Goal: Check status: Check status

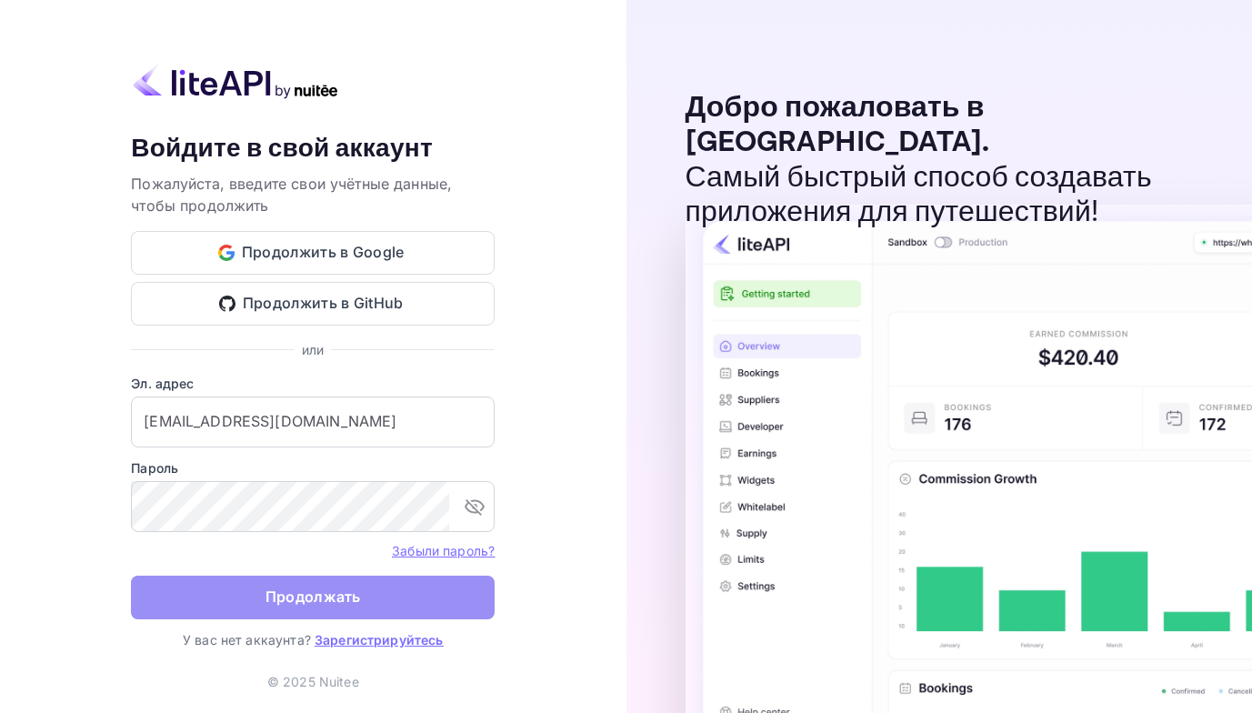
click at [250, 595] on button "Продолжать" at bounding box center [313, 597] width 364 height 44
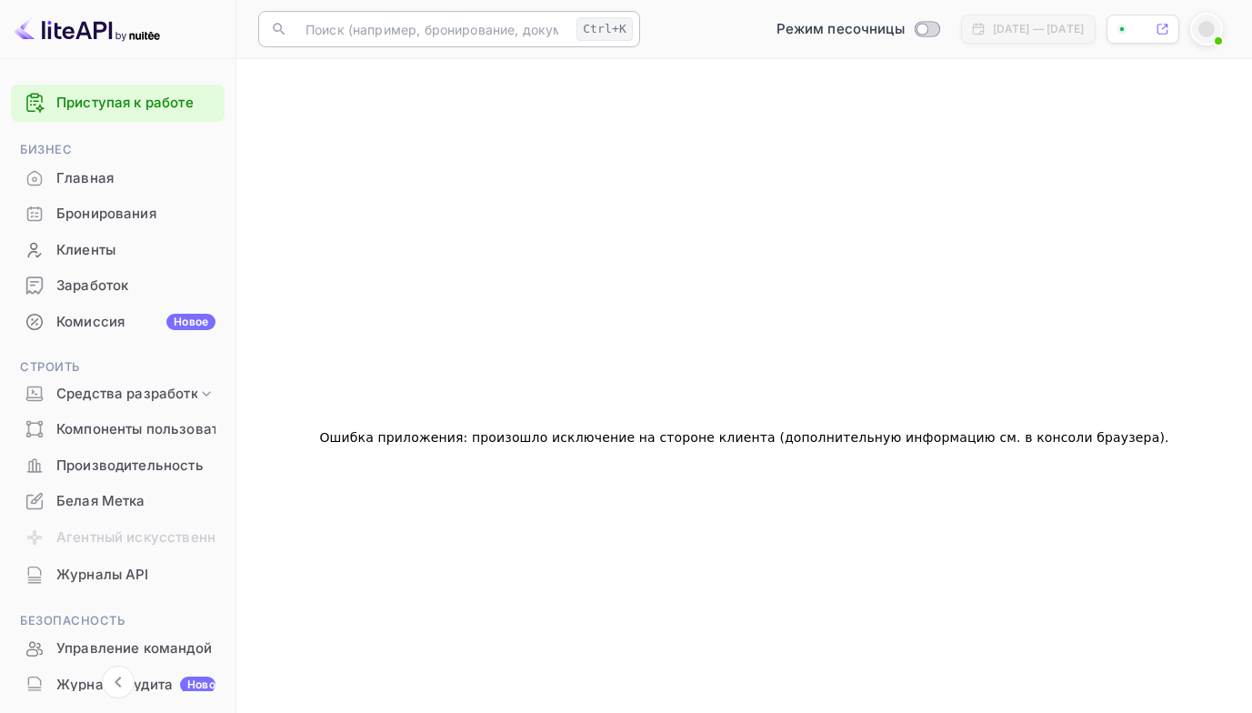
click at [297, 34] on input "text" at bounding box center [431, 29] width 274 height 36
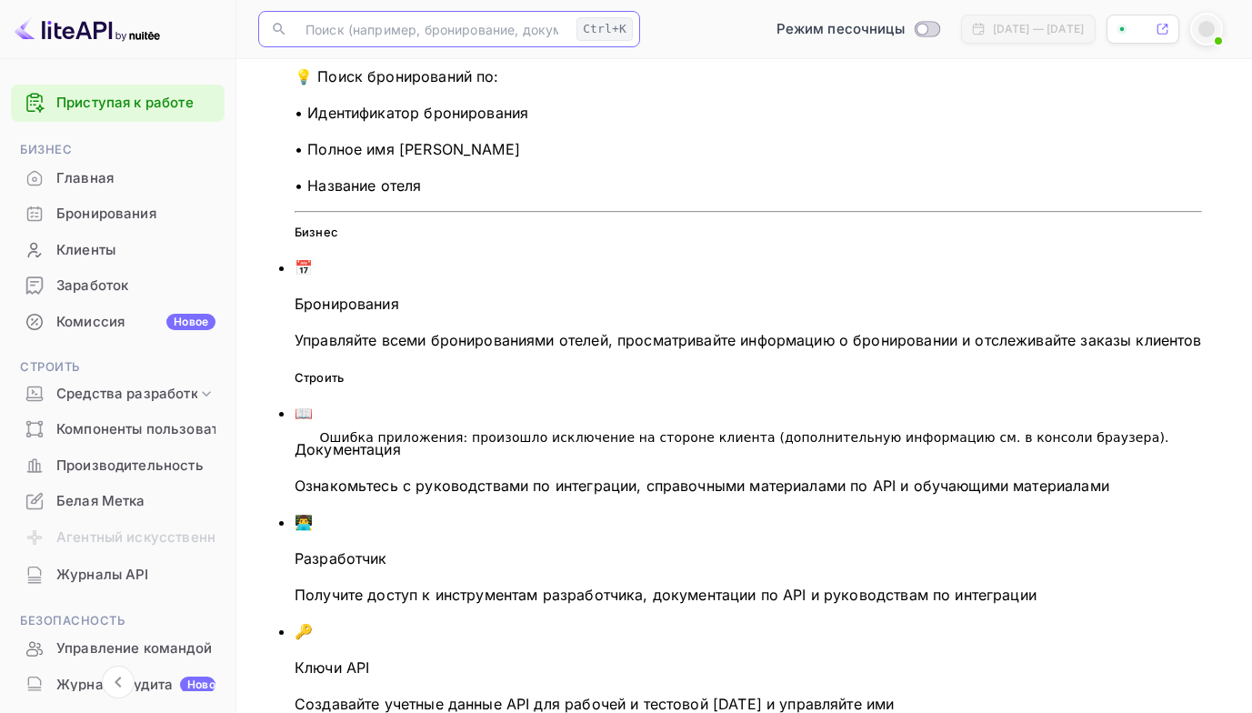
paste input "9417087"
type input "9417087"
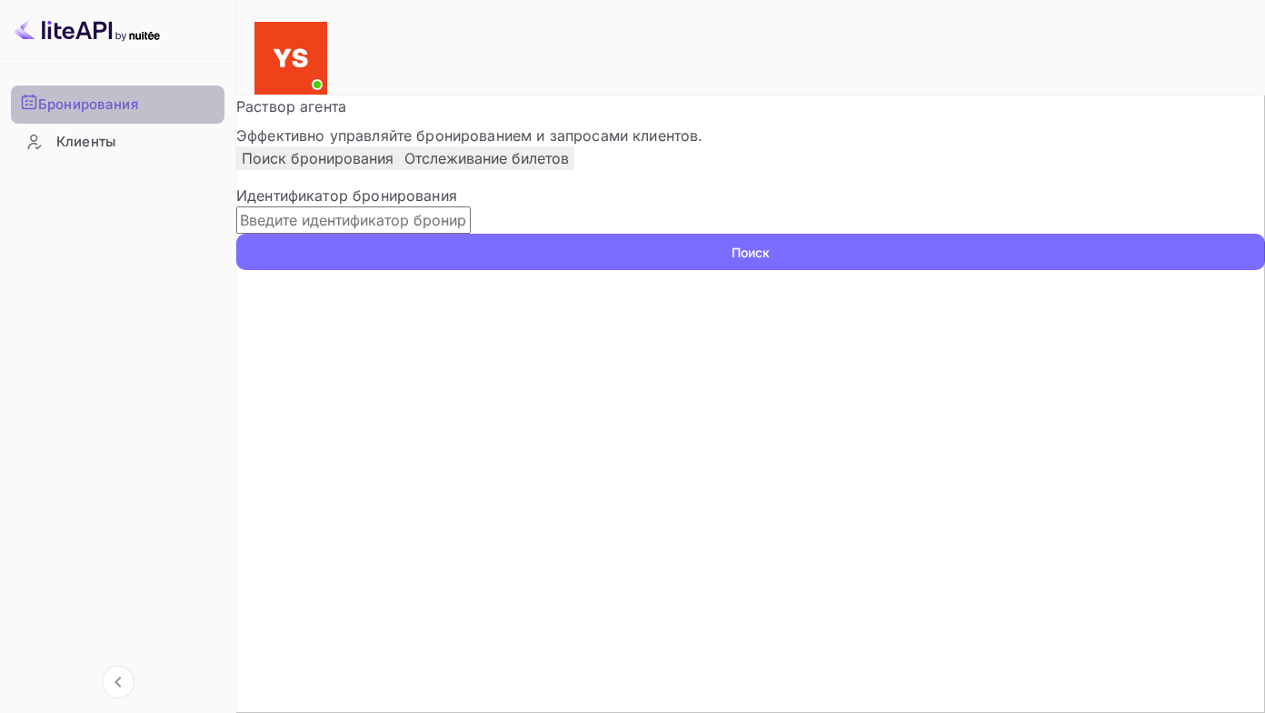
click at [79, 101] on ya-tr-span "Бронирования" at bounding box center [88, 105] width 100 height 21
click at [359, 234] on input "text" at bounding box center [353, 219] width 235 height 27
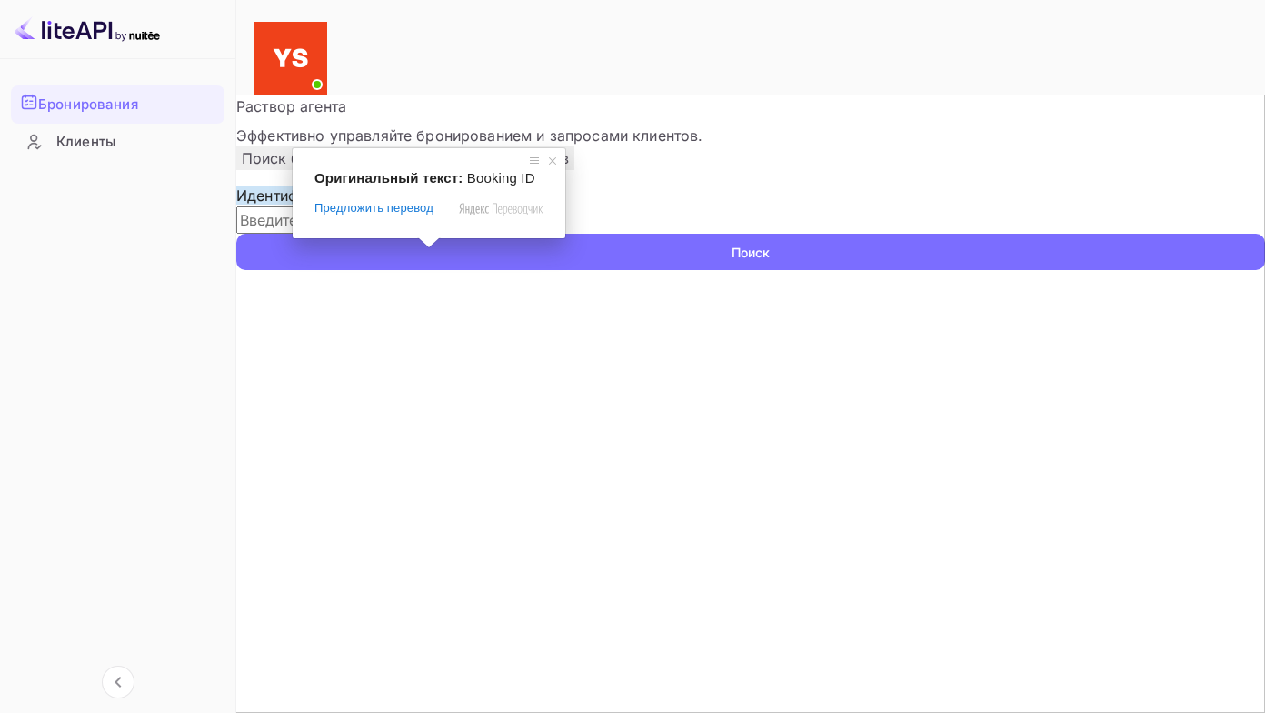
paste input "9417087"
type input "9417087"
click at [236, 234] on button "Поиск" at bounding box center [750, 252] width 1029 height 36
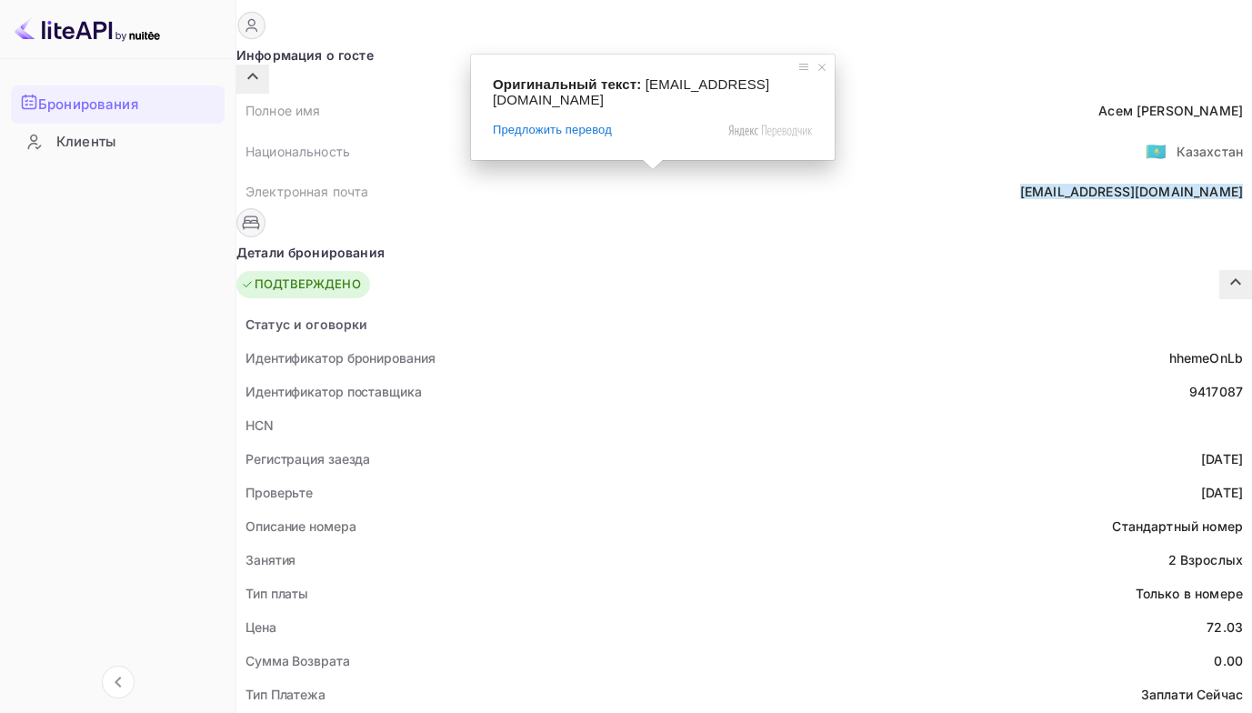
scroll to position [182, 0]
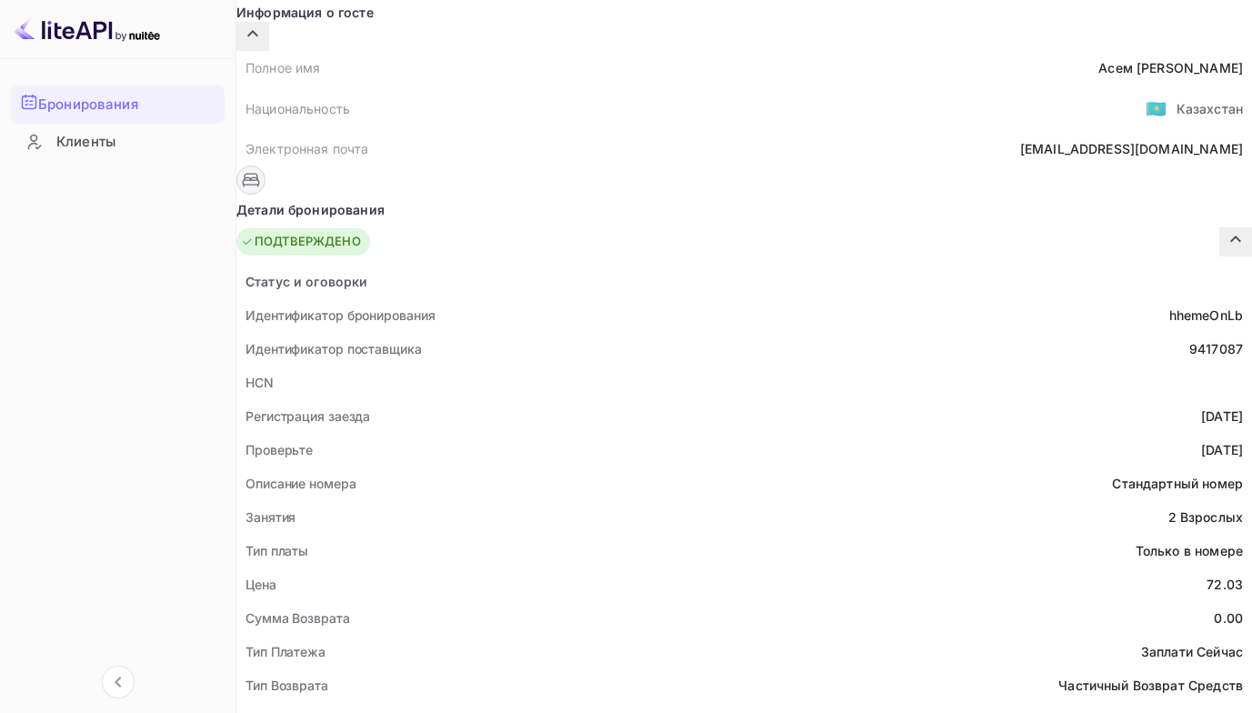
click at [122, 95] on ya-tr-span "Бронирования" at bounding box center [88, 105] width 100 height 21
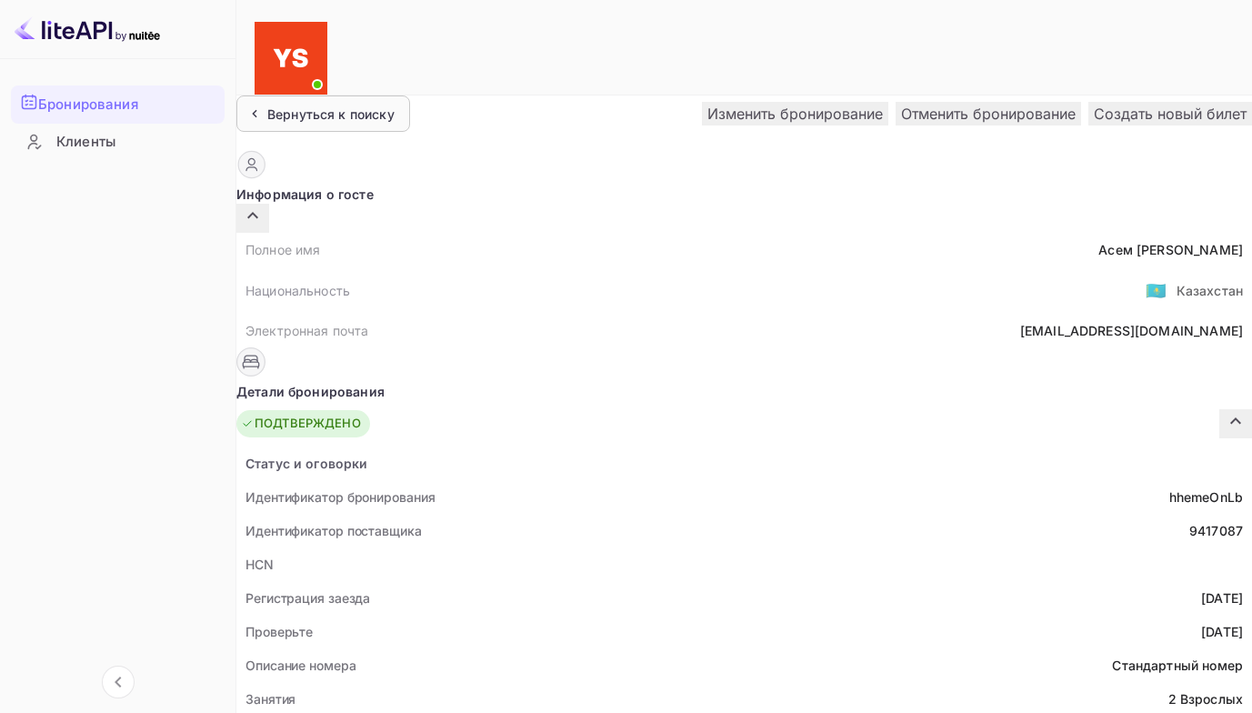
click at [344, 105] on div "Вернуться к поиску" at bounding box center [330, 114] width 127 height 19
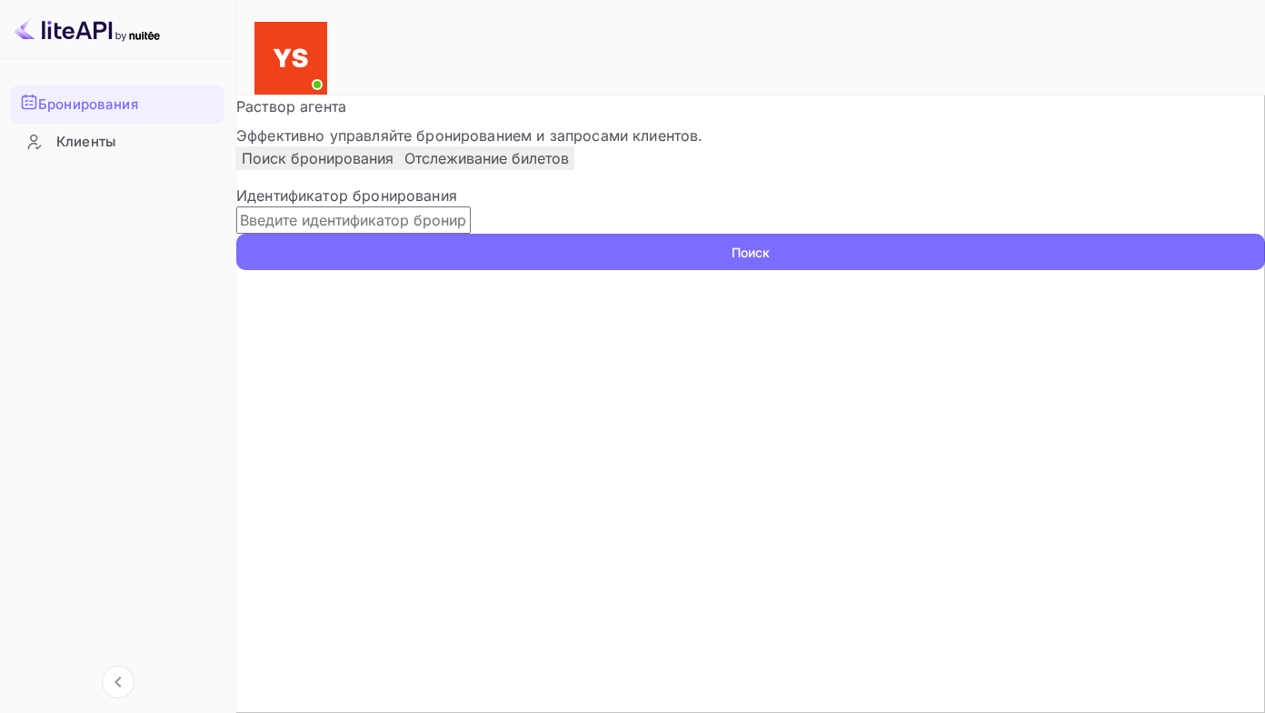
click at [324, 234] on input "text" at bounding box center [353, 219] width 235 height 27
paste input "9754959"
click at [236, 234] on button "Поиск" at bounding box center [750, 252] width 1029 height 36
type input "9754959"
click at [236, 234] on button "Поиск" at bounding box center [750, 252] width 1029 height 36
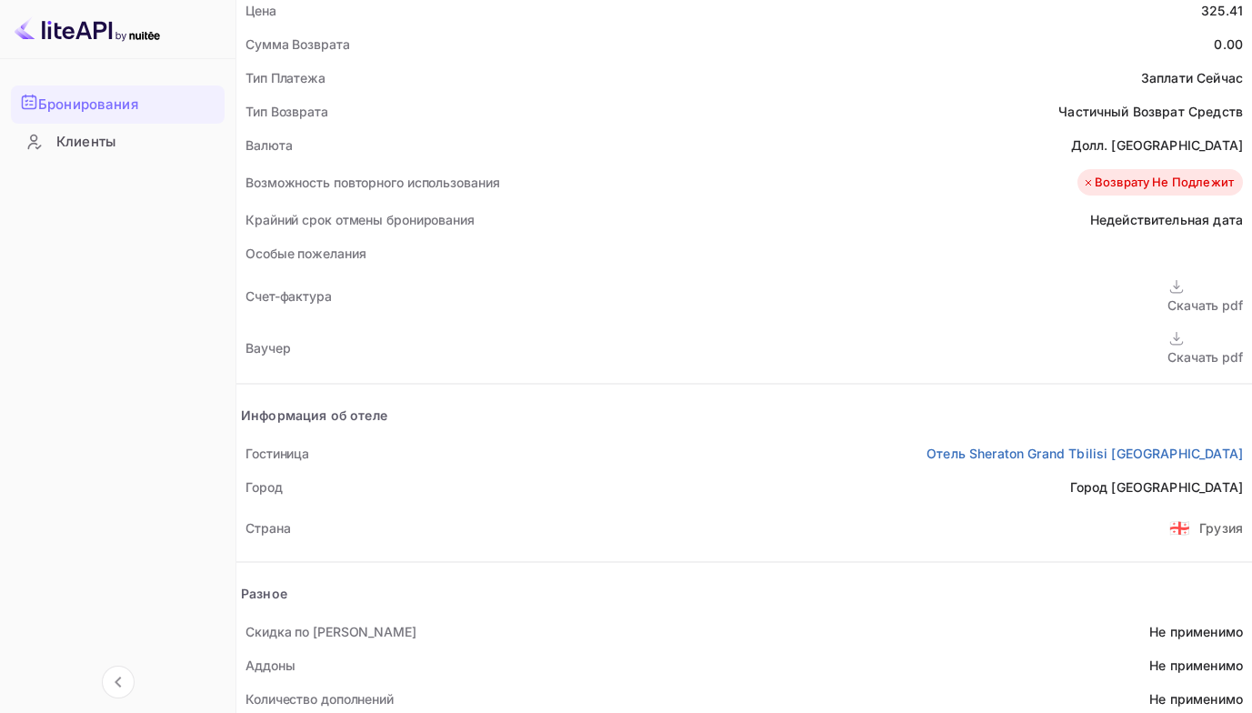
scroll to position [771, 0]
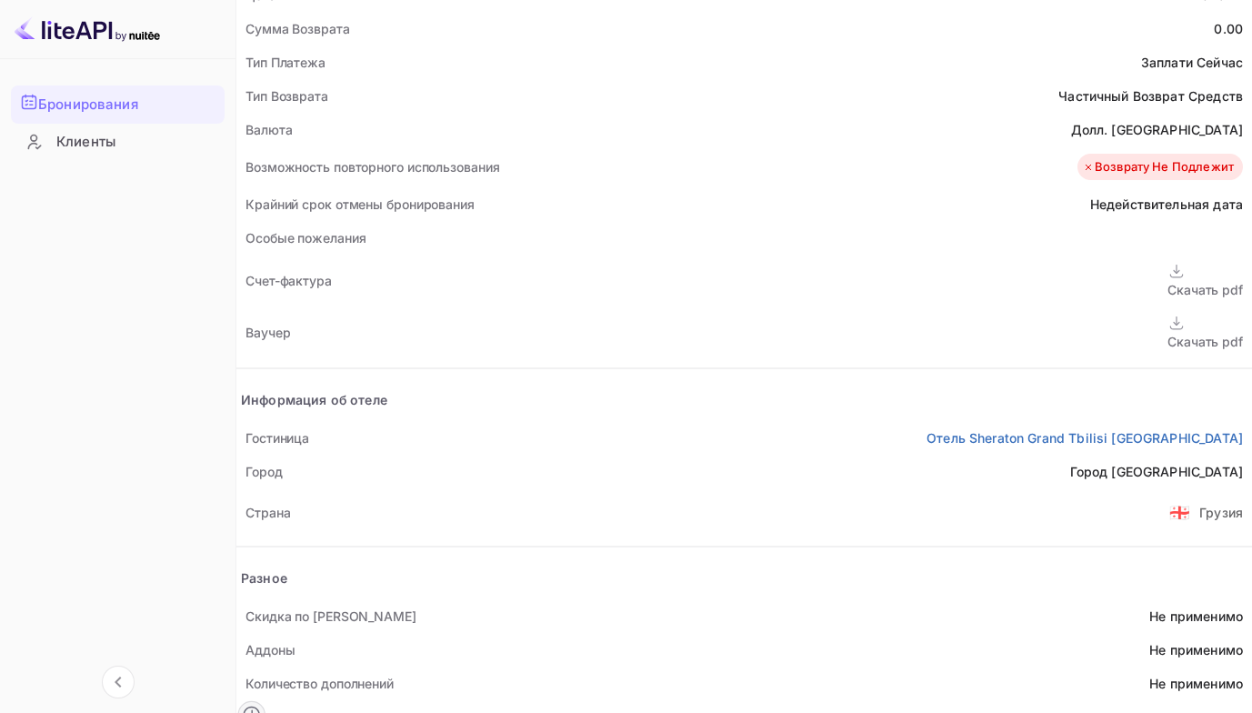
click at [1167, 334] on ya-tr-span "Скачать pdf" at bounding box center [1204, 341] width 75 height 15
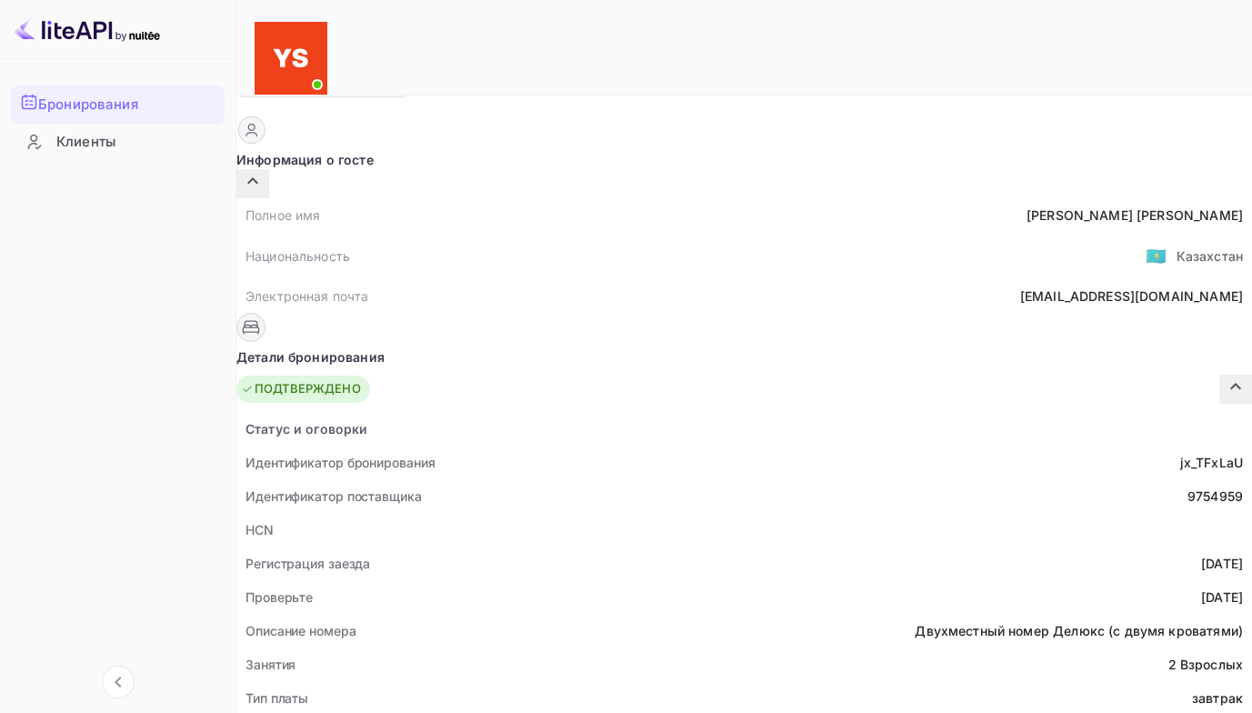
scroll to position [0, 0]
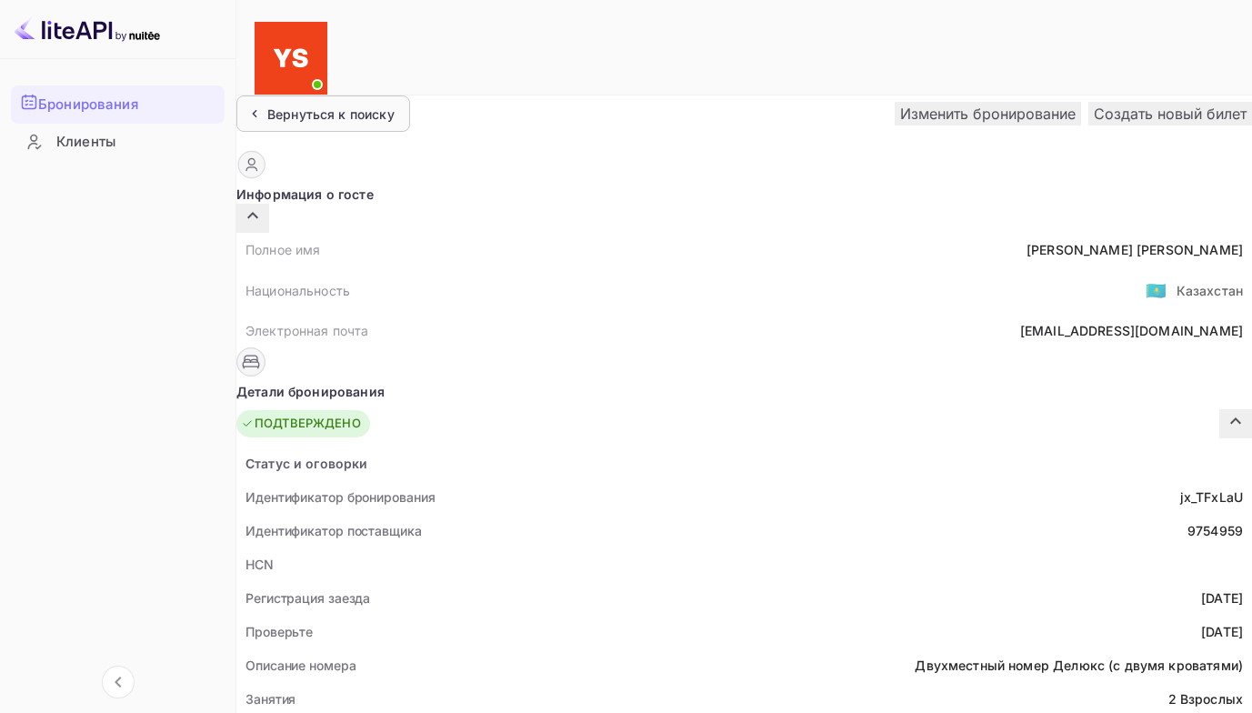
click at [308, 105] on div "Вернуться к поиску" at bounding box center [323, 113] width 174 height 36
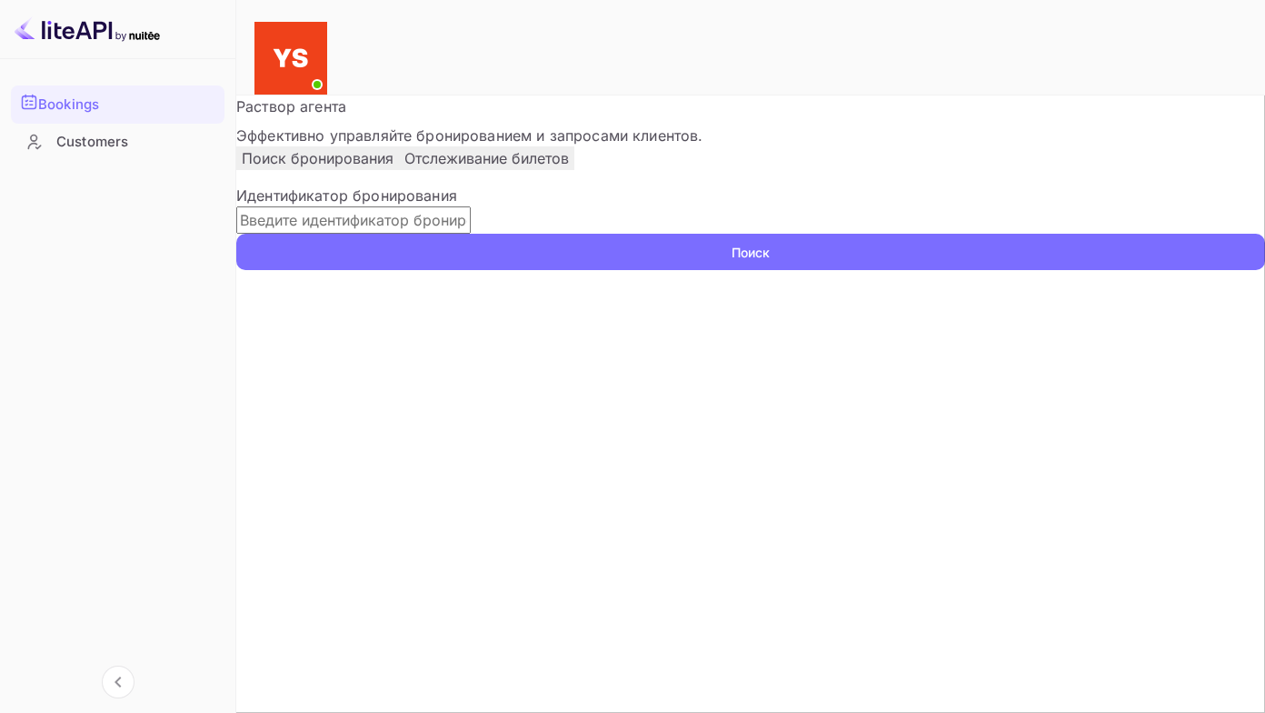
click at [308, 234] on input "text" at bounding box center [353, 219] width 235 height 27
paste input "9525211"
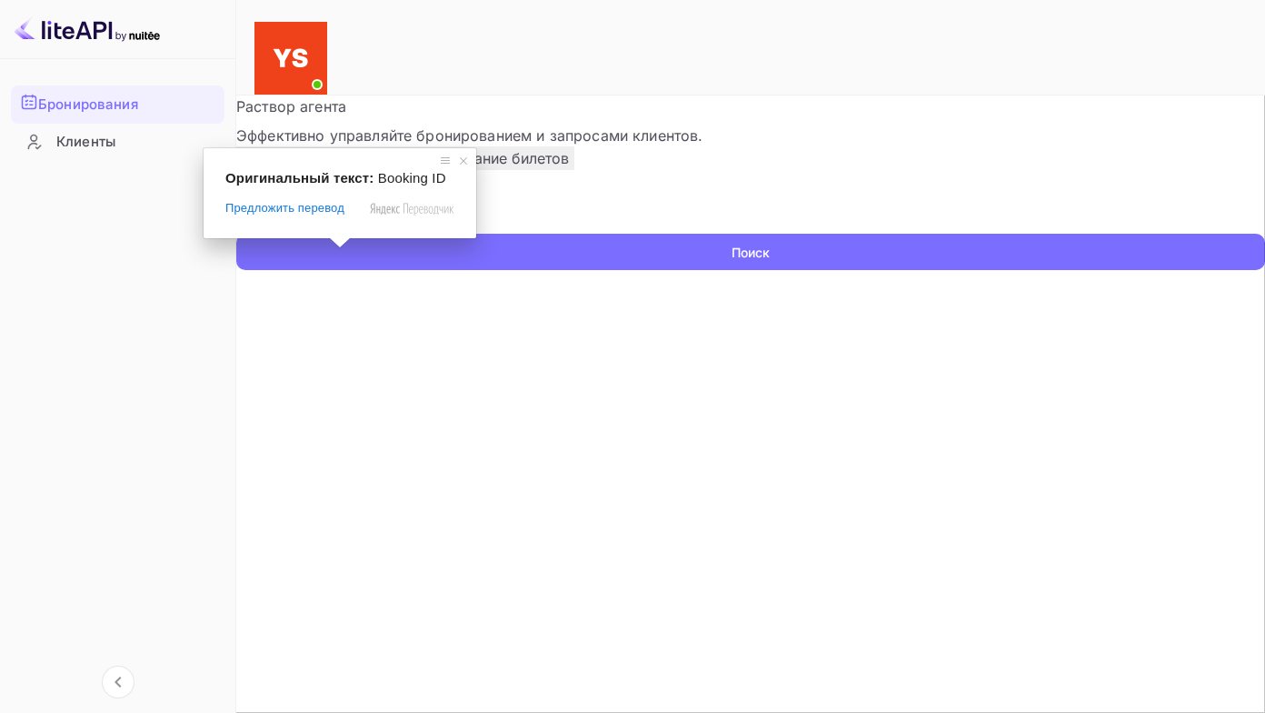
type input "9525211"
click at [236, 234] on button "Поиск" at bounding box center [750, 252] width 1029 height 36
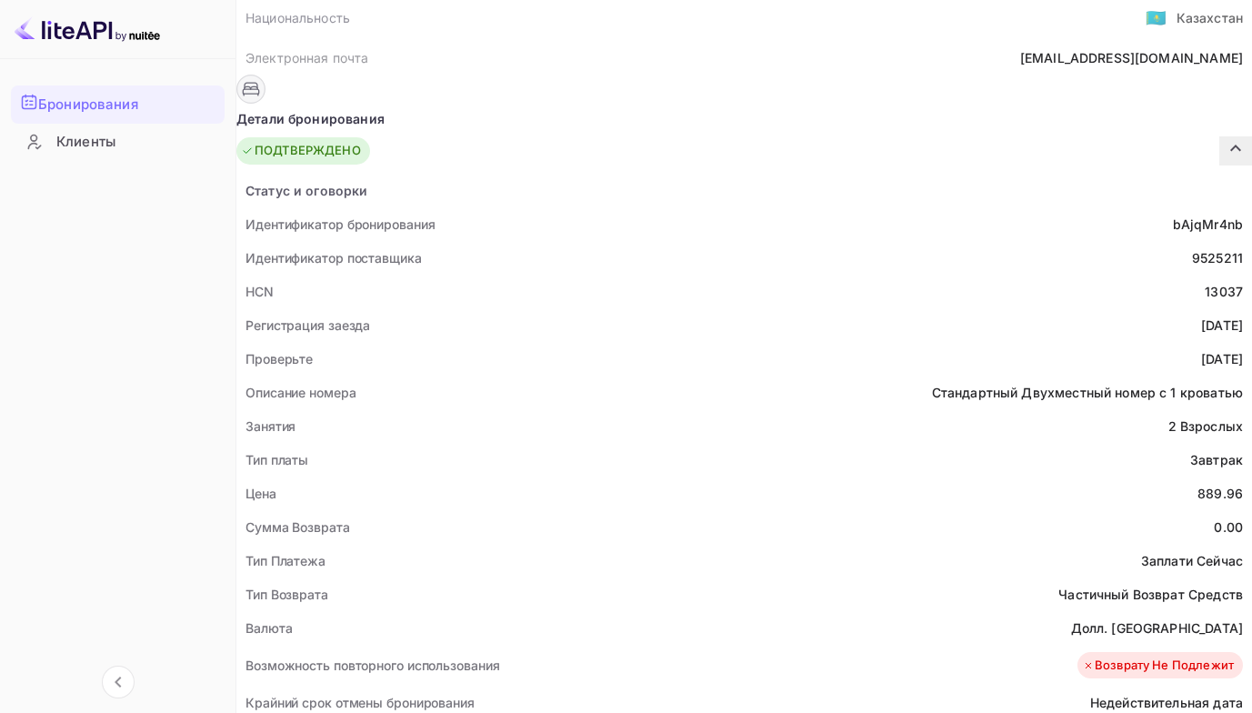
scroll to position [636, 0]
